Goal: Task Accomplishment & Management: Manage account settings

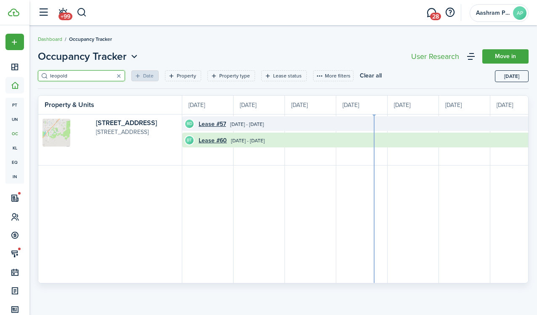
scroll to position [0, 154]
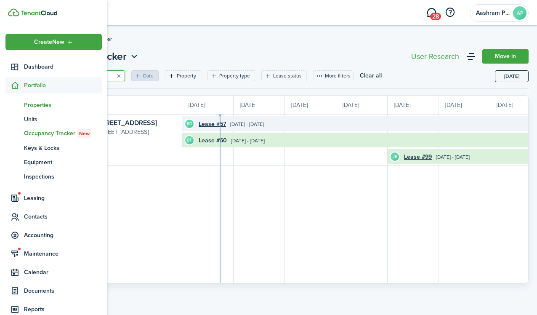
click at [38, 104] on span "Properties" at bounding box center [63, 105] width 78 height 9
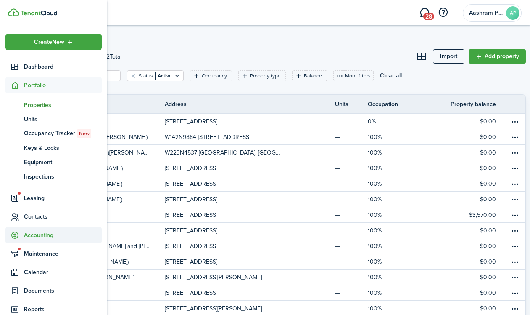
click at [35, 234] on span "Accounting" at bounding box center [63, 234] width 78 height 9
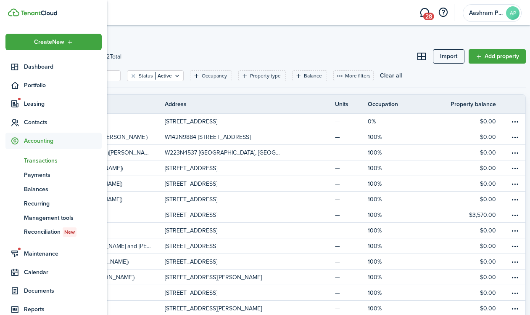
click at [43, 162] on span "Transactions" at bounding box center [63, 160] width 78 height 9
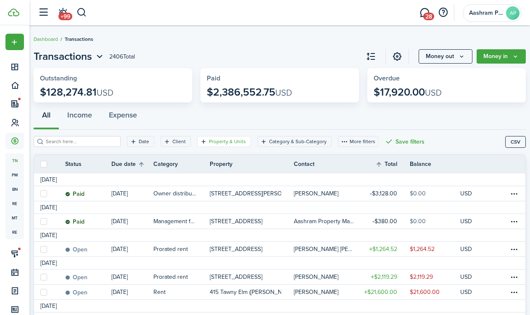
click at [225, 141] on filter-tag-label "Property & Units" at bounding box center [227, 142] width 37 height 8
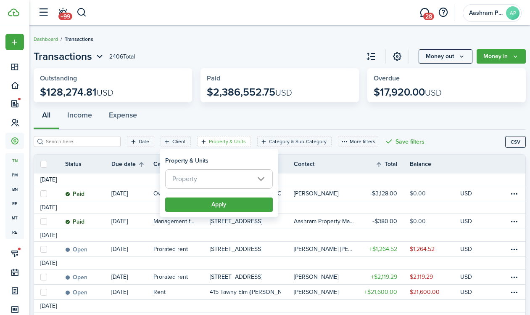
click at [207, 184] on span "Property" at bounding box center [219, 178] width 107 height 19
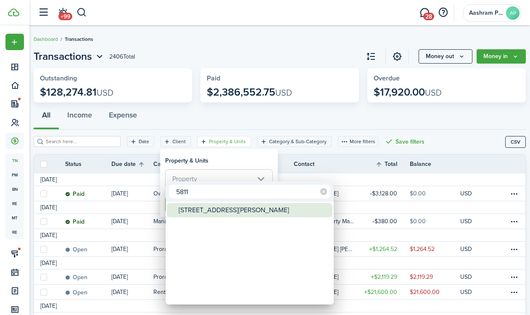
type input "5811"
click at [196, 211] on div "[STREET_ADDRESS][PERSON_NAME]" at bounding box center [253, 210] width 149 height 14
type input "[STREET_ADDRESS][PERSON_NAME]"
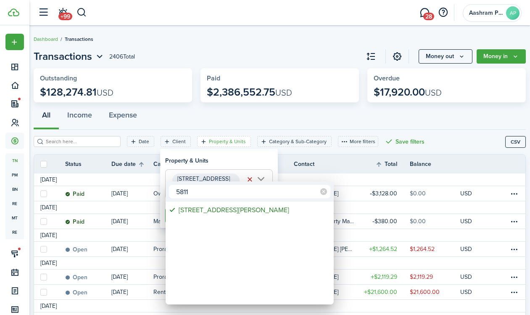
click at [184, 164] on div at bounding box center [265, 157] width 665 height 449
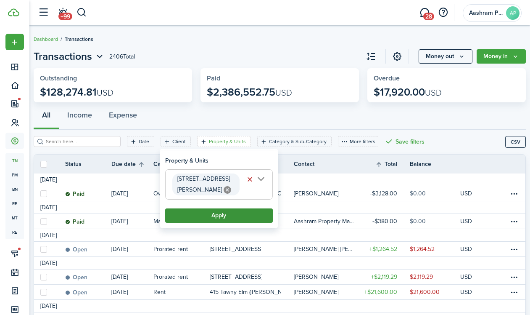
click at [197, 208] on button "Apply" at bounding box center [219, 215] width 108 height 14
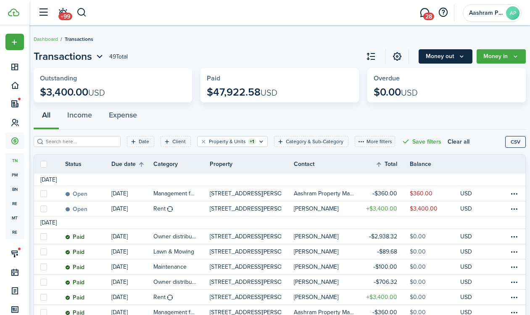
click at [460, 57] on button "Money out" at bounding box center [446, 56] width 54 height 14
click at [515, 58] on button "Money in" at bounding box center [501, 56] width 49 height 14
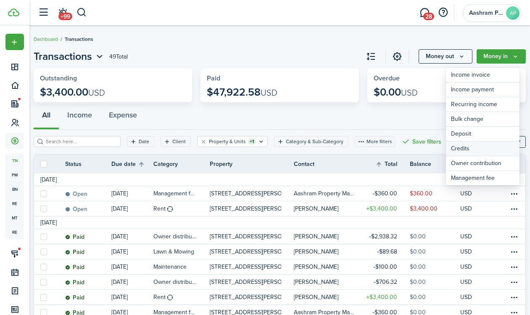
click at [474, 148] on link "Credits" at bounding box center [483, 148] width 74 height 15
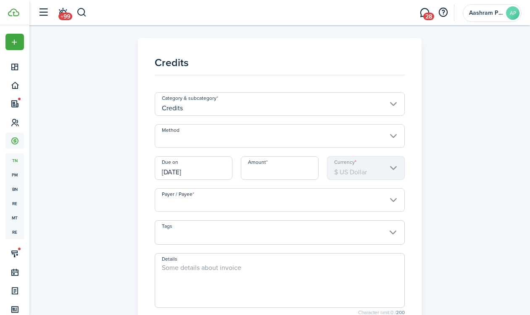
click at [207, 148] on div "Method" at bounding box center [280, 140] width 259 height 32
click at [212, 142] on input "Method" at bounding box center [280, 136] width 250 height 24
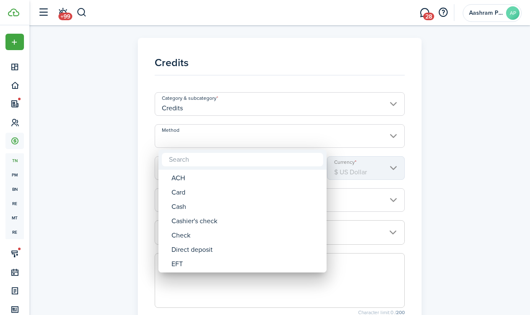
click at [112, 192] on div at bounding box center [265, 157] width 665 height 449
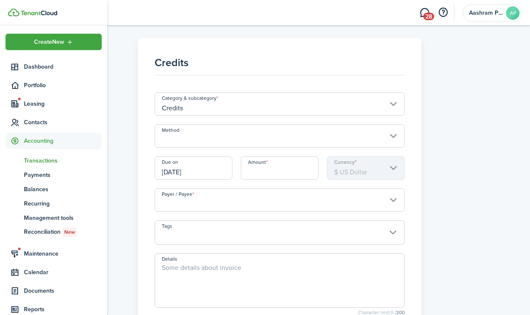
click at [39, 163] on span "Transactions" at bounding box center [63, 160] width 78 height 9
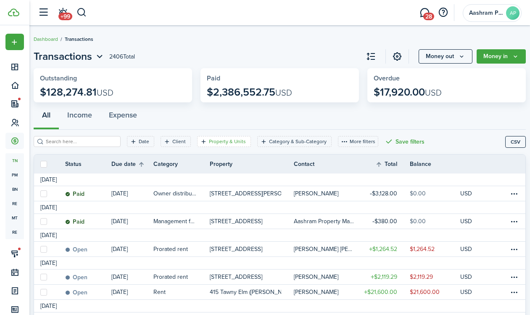
click at [209, 143] on filter-tag-label "Property & Units" at bounding box center [227, 142] width 37 height 8
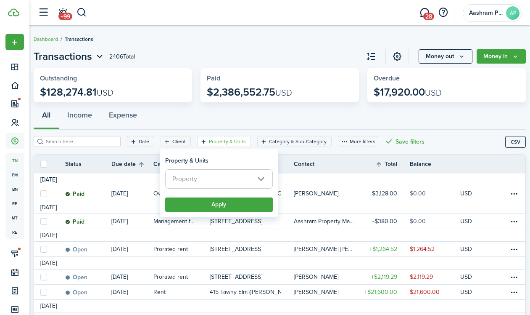
click at [198, 178] on span "Property" at bounding box center [219, 178] width 107 height 19
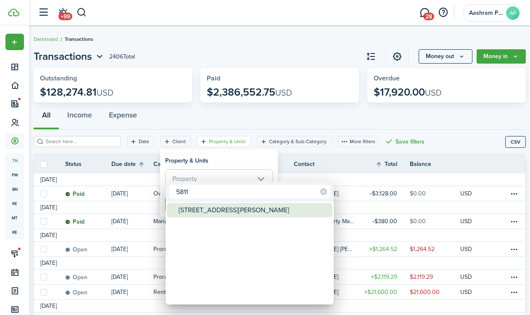
type input "5811"
click at [197, 215] on div "[STREET_ADDRESS][PERSON_NAME]" at bounding box center [253, 210] width 149 height 14
type input "[STREET_ADDRESS][PERSON_NAME]"
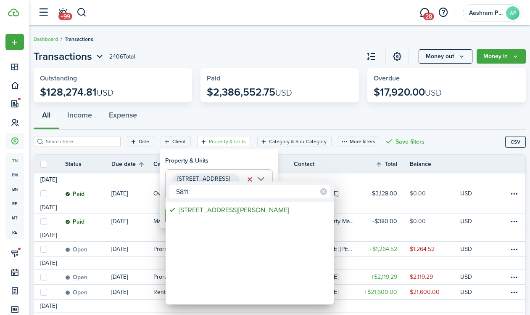
click at [197, 161] on div at bounding box center [265, 157] width 665 height 449
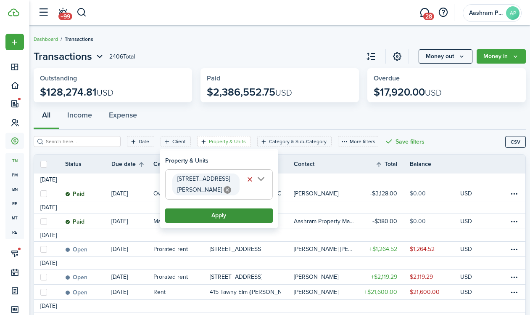
click at [226, 208] on button "Apply" at bounding box center [219, 215] width 108 height 14
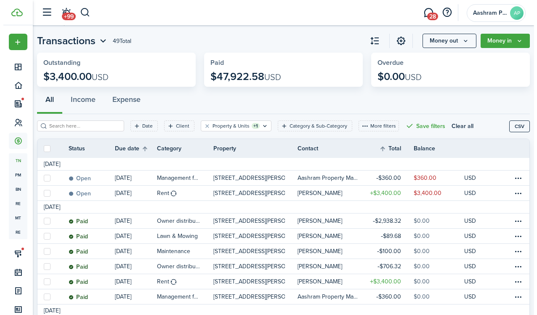
scroll to position [32, 0]
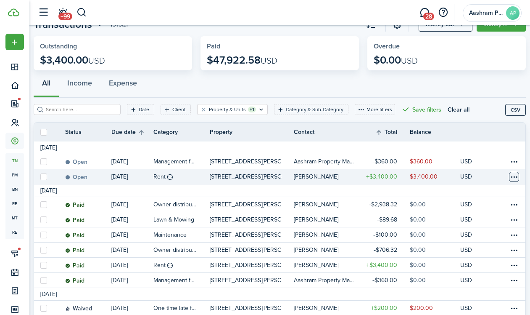
click at [509, 176] on table-menu-btn-icon at bounding box center [514, 177] width 10 height 10
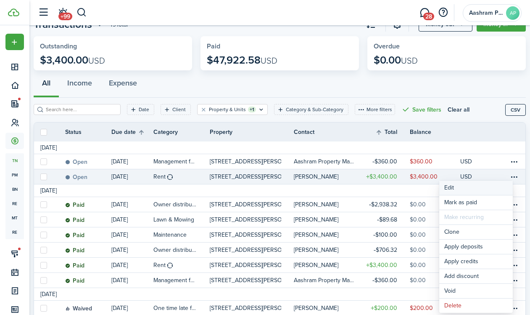
click at [461, 188] on button "Edit" at bounding box center [476, 187] width 74 height 14
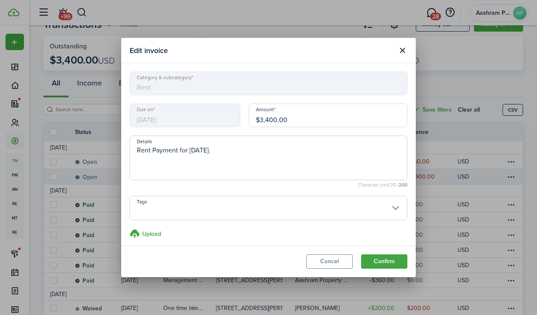
click at [300, 121] on input "$3,400.00" at bounding box center [328, 115] width 159 height 24
type input "$3,270.00"
click at [211, 205] on span at bounding box center [268, 212] width 277 height 14
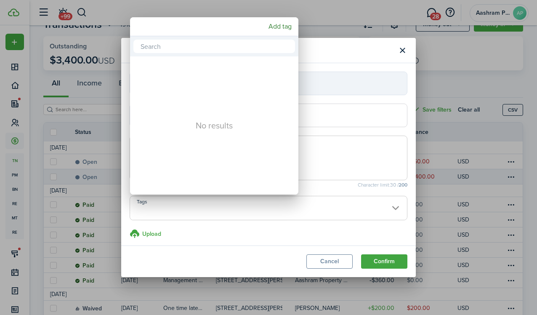
click at [336, 155] on div at bounding box center [268, 157] width 671 height 449
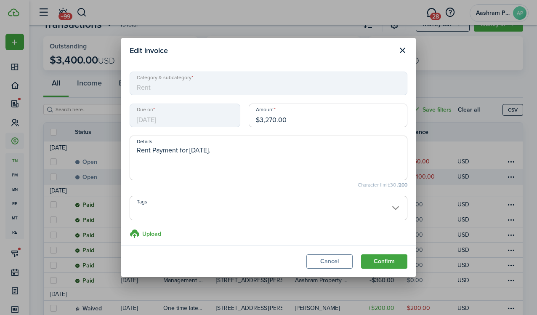
scroll to position [4, 0]
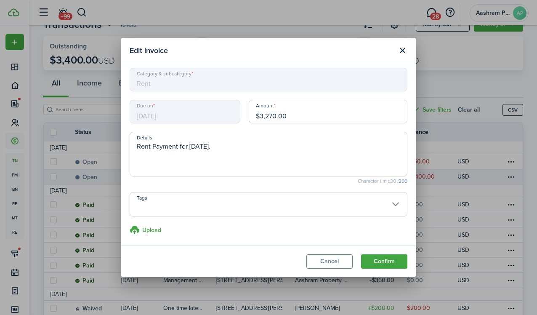
click at [241, 148] on textarea "Rent Payment for [DATE]." at bounding box center [268, 156] width 277 height 30
type textarea "Rent Payment for [DATE]. $130 credit for plumbing work."
click at [395, 265] on button "Confirm" at bounding box center [384, 261] width 46 height 14
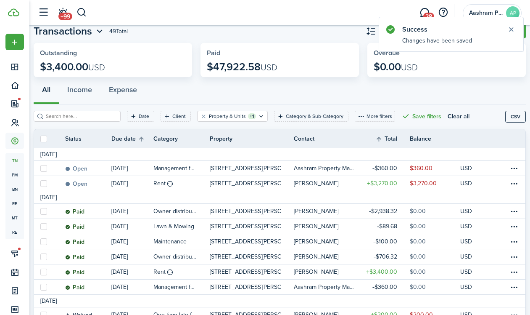
scroll to position [32, 0]
